Goal: Transaction & Acquisition: Subscribe to service/newsletter

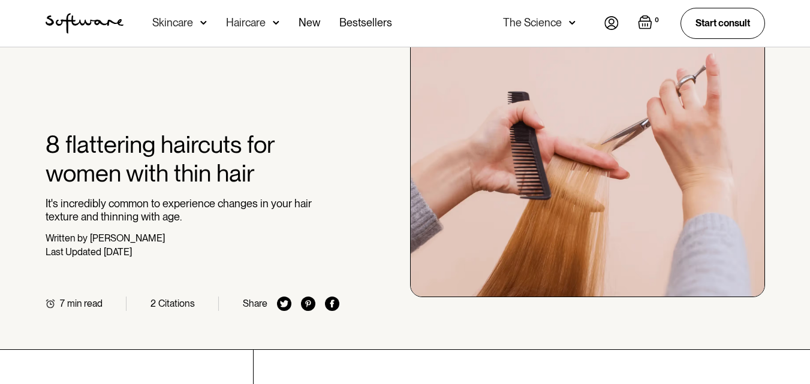
scroll to position [48, 0]
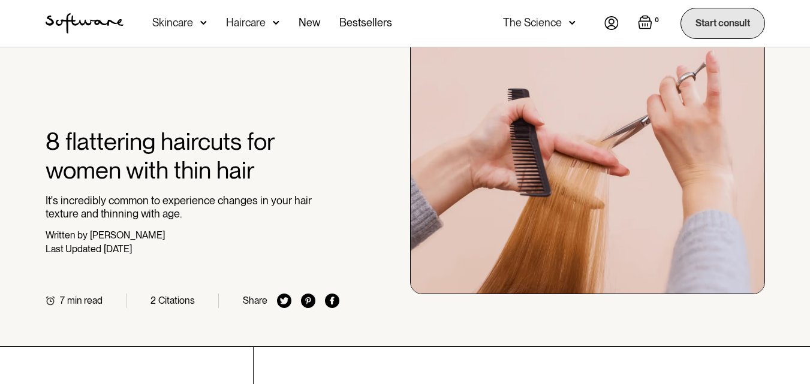
click at [732, 29] on link "Start consult" at bounding box center [722, 23] width 85 height 31
